Goal: Task Accomplishment & Management: Manage account settings

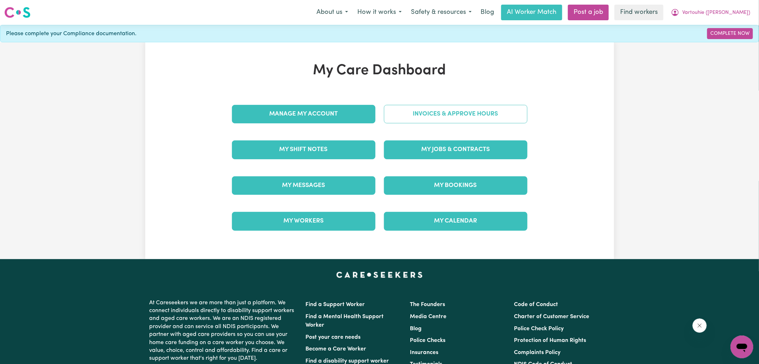
click at [448, 114] on link "Invoices & Approve Hours" at bounding box center [455, 114] width 143 height 18
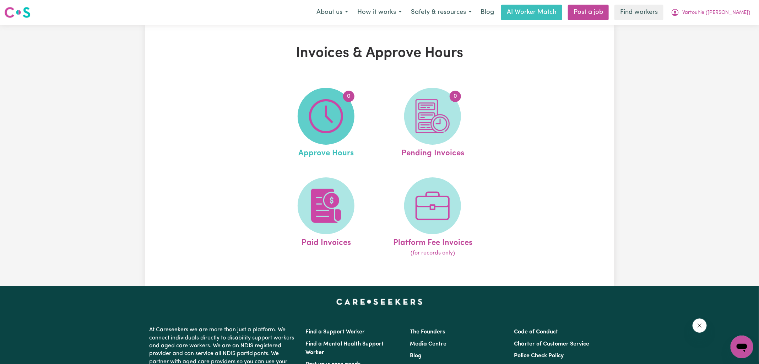
click at [325, 115] on img at bounding box center [326, 116] width 34 height 34
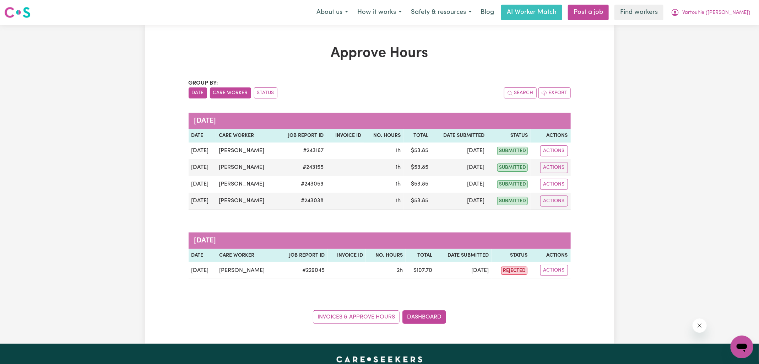
click at [228, 92] on button "Care Worker" at bounding box center [230, 92] width 41 height 11
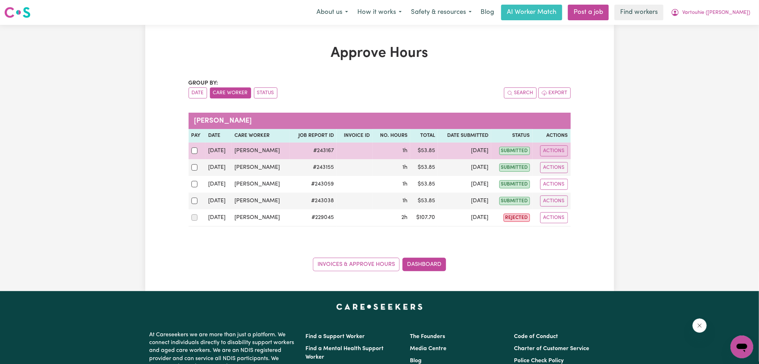
click at [198, 152] on div at bounding box center [196, 150] width 11 height 9
click at [198, 152] on input "checkbox" at bounding box center [194, 150] width 6 height 6
checkbox input "true"
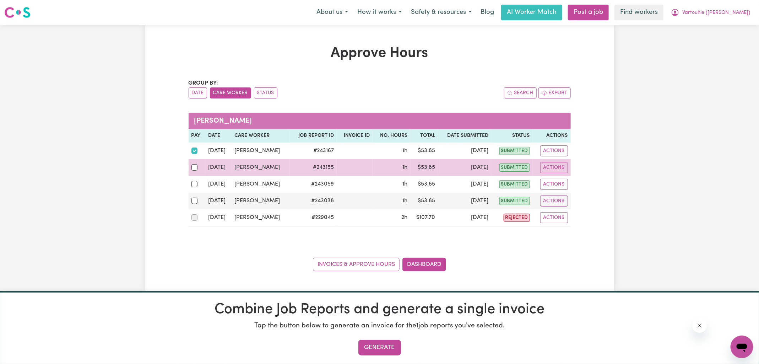
click at [197, 168] on div at bounding box center [196, 167] width 11 height 9
click at [197, 168] on input "checkbox" at bounding box center [194, 167] width 6 height 6
checkbox input "true"
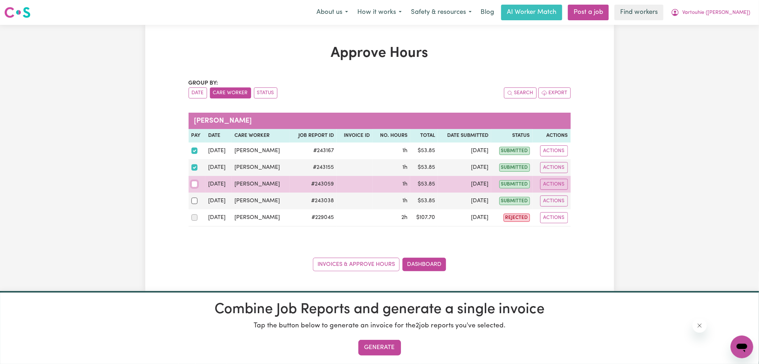
click at [195, 183] on input "checkbox" at bounding box center [194, 184] width 6 height 6
checkbox input "true"
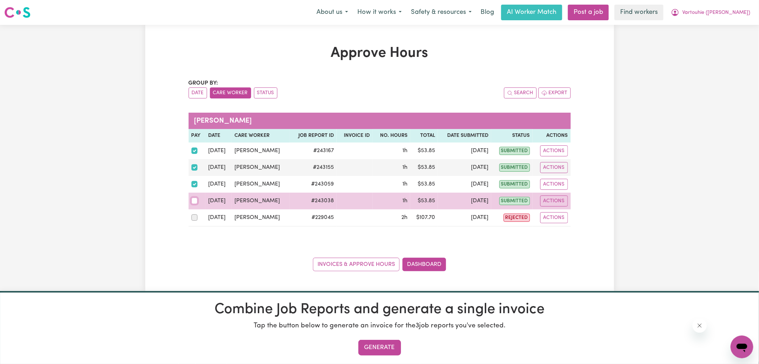
click at [194, 197] on input "checkbox" at bounding box center [194, 200] width 6 height 6
checkbox input "true"
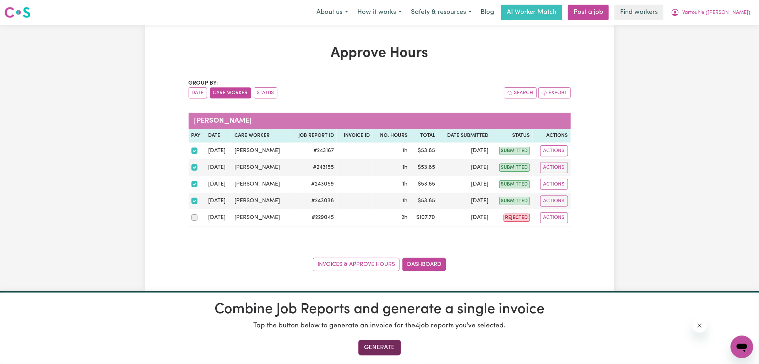
click at [383, 348] on button "Generate" at bounding box center [379, 347] width 43 height 16
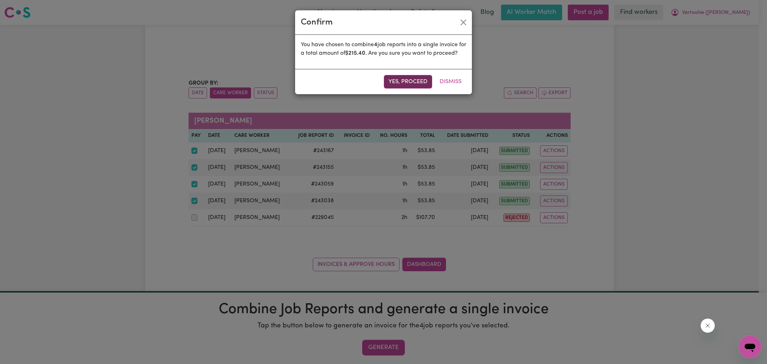
click at [405, 88] on button "Yes, proceed" at bounding box center [408, 81] width 48 height 13
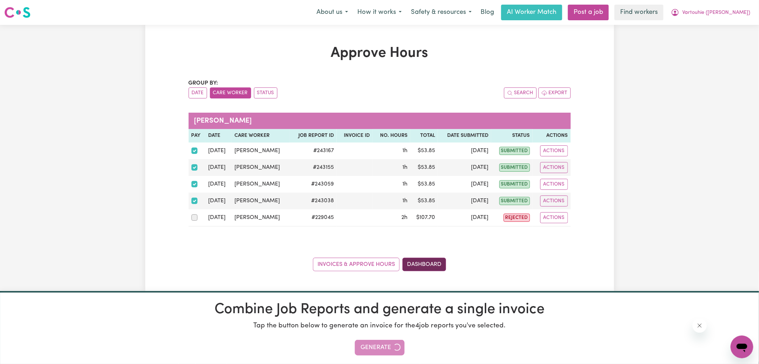
click at [427, 264] on link "Dashboard" at bounding box center [424, 263] width 44 height 13
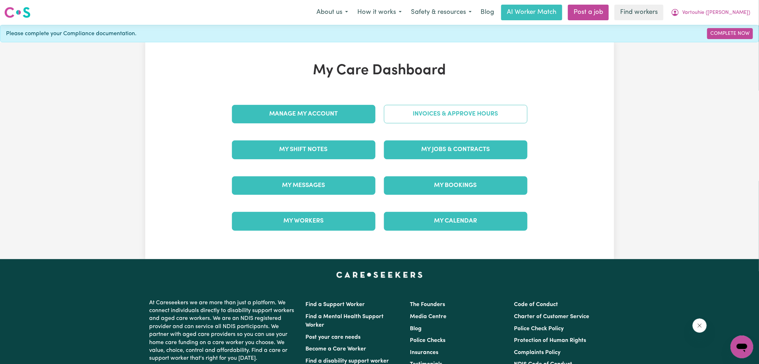
click at [440, 119] on link "Invoices & Approve Hours" at bounding box center [455, 114] width 143 height 18
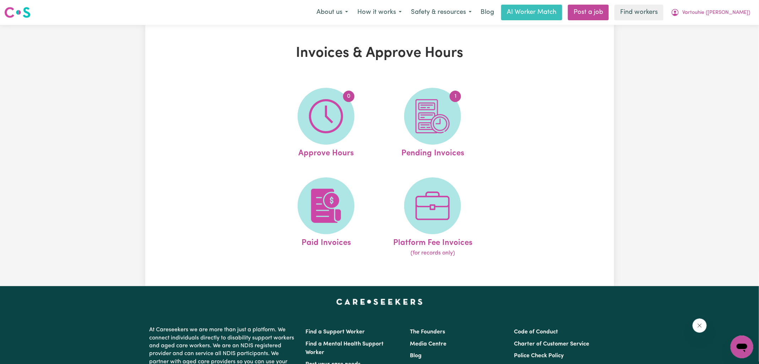
click at [445, 121] on img at bounding box center [432, 116] width 34 height 34
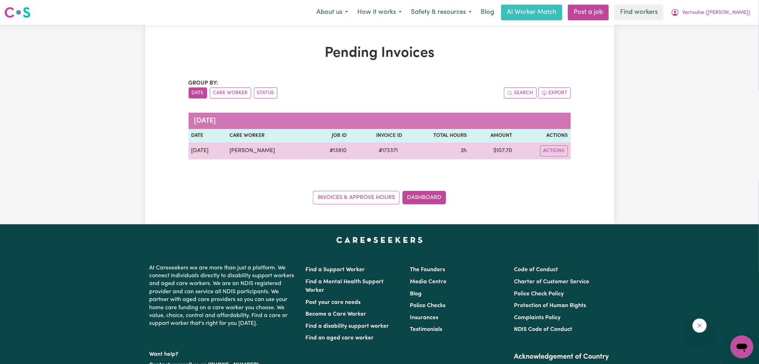
click at [401, 150] on span "# 173371" at bounding box center [388, 150] width 28 height 9
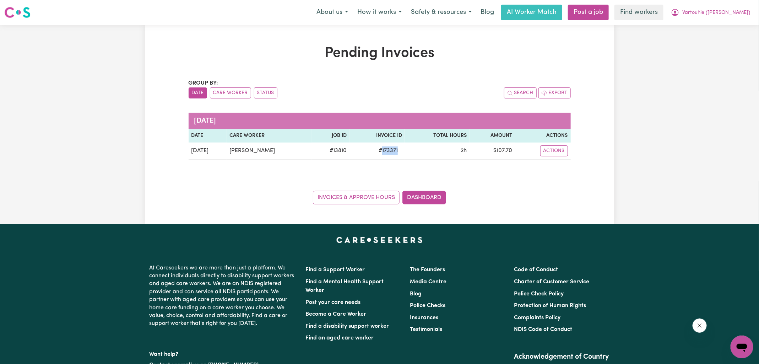
copy span "173371"
click at [418, 198] on link "Dashboard" at bounding box center [424, 197] width 44 height 13
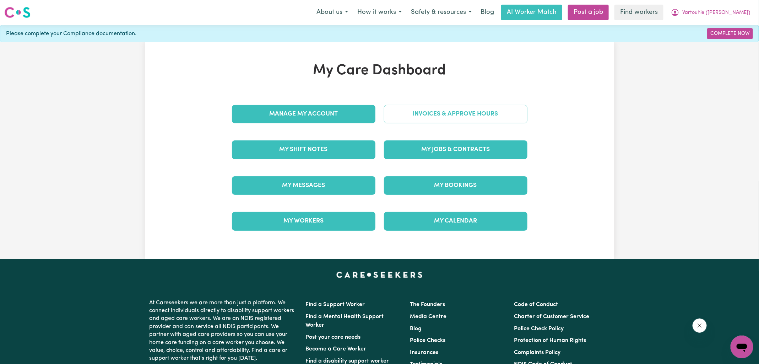
click at [447, 110] on link "Invoices & Approve Hours" at bounding box center [455, 114] width 143 height 18
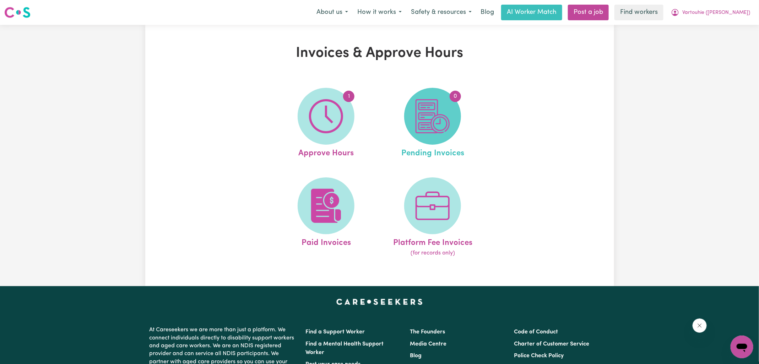
click at [446, 115] on img at bounding box center [432, 116] width 34 height 34
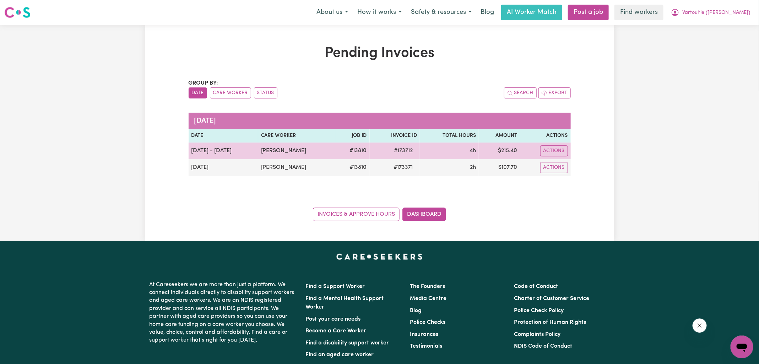
click at [411, 148] on span "# 173712" at bounding box center [403, 150] width 27 height 9
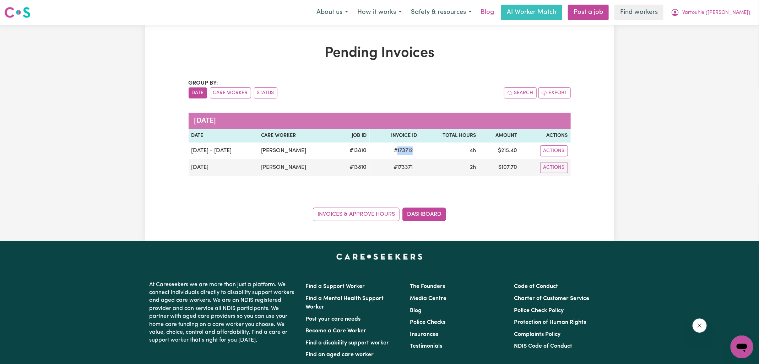
copy span "173712"
